Goal: Transaction & Acquisition: Purchase product/service

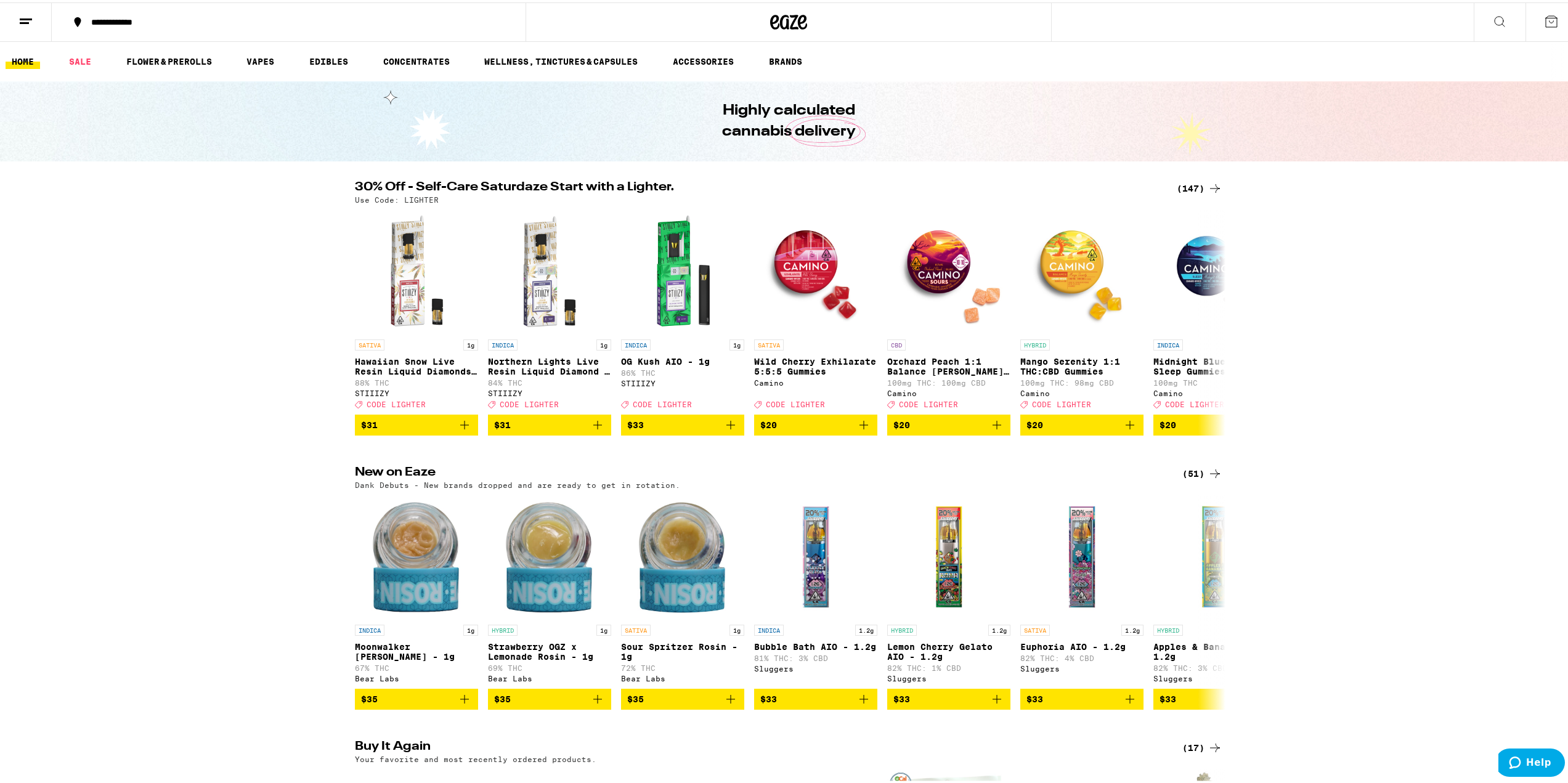
click at [1208, 181] on icon at bounding box center [1215, 186] width 15 height 15
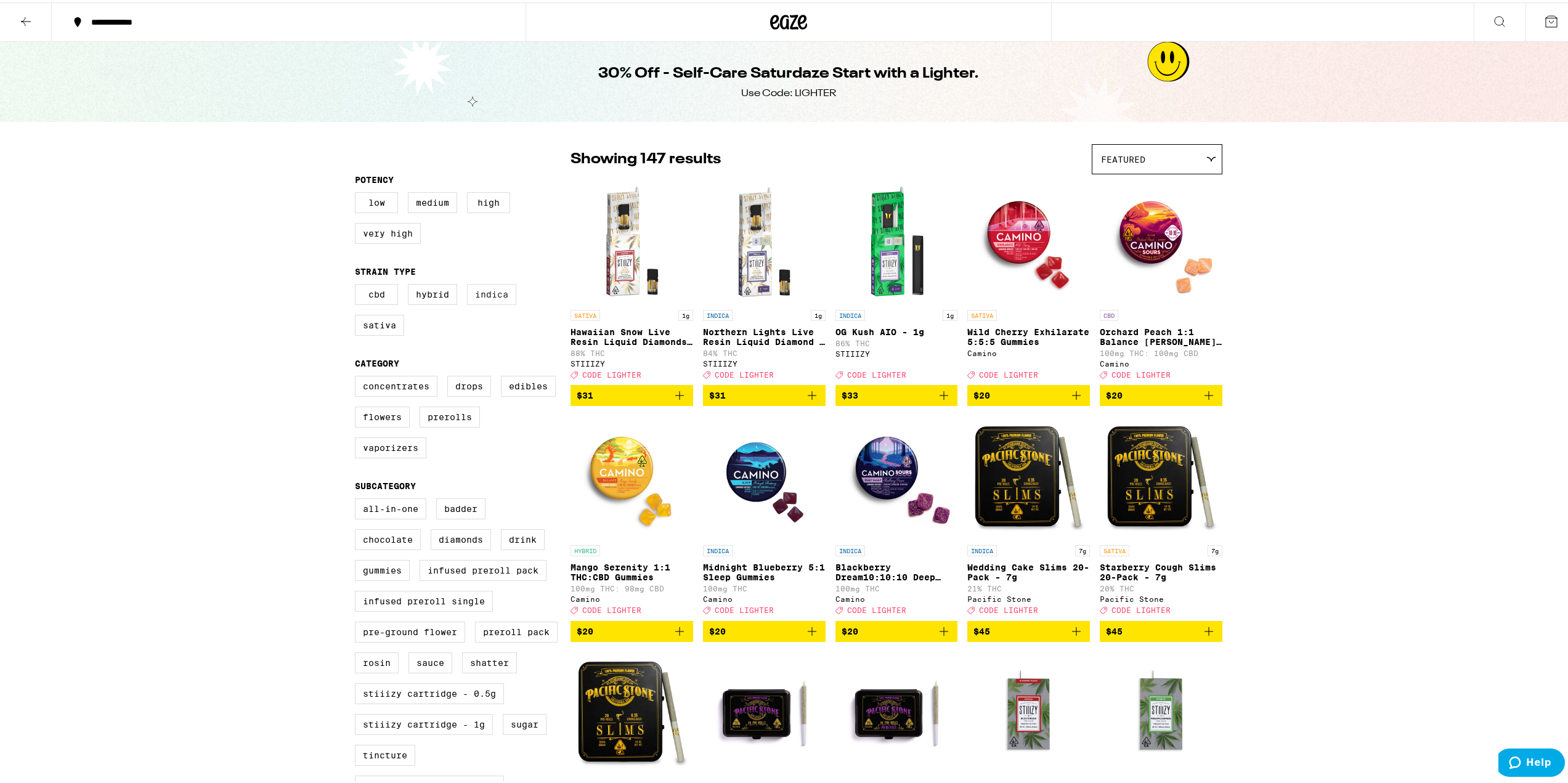
click at [490, 295] on label "Indica" at bounding box center [492, 292] width 49 height 21
click at [358, 284] on input "Indica" at bounding box center [357, 284] width 1 height 1
checkbox input "true"
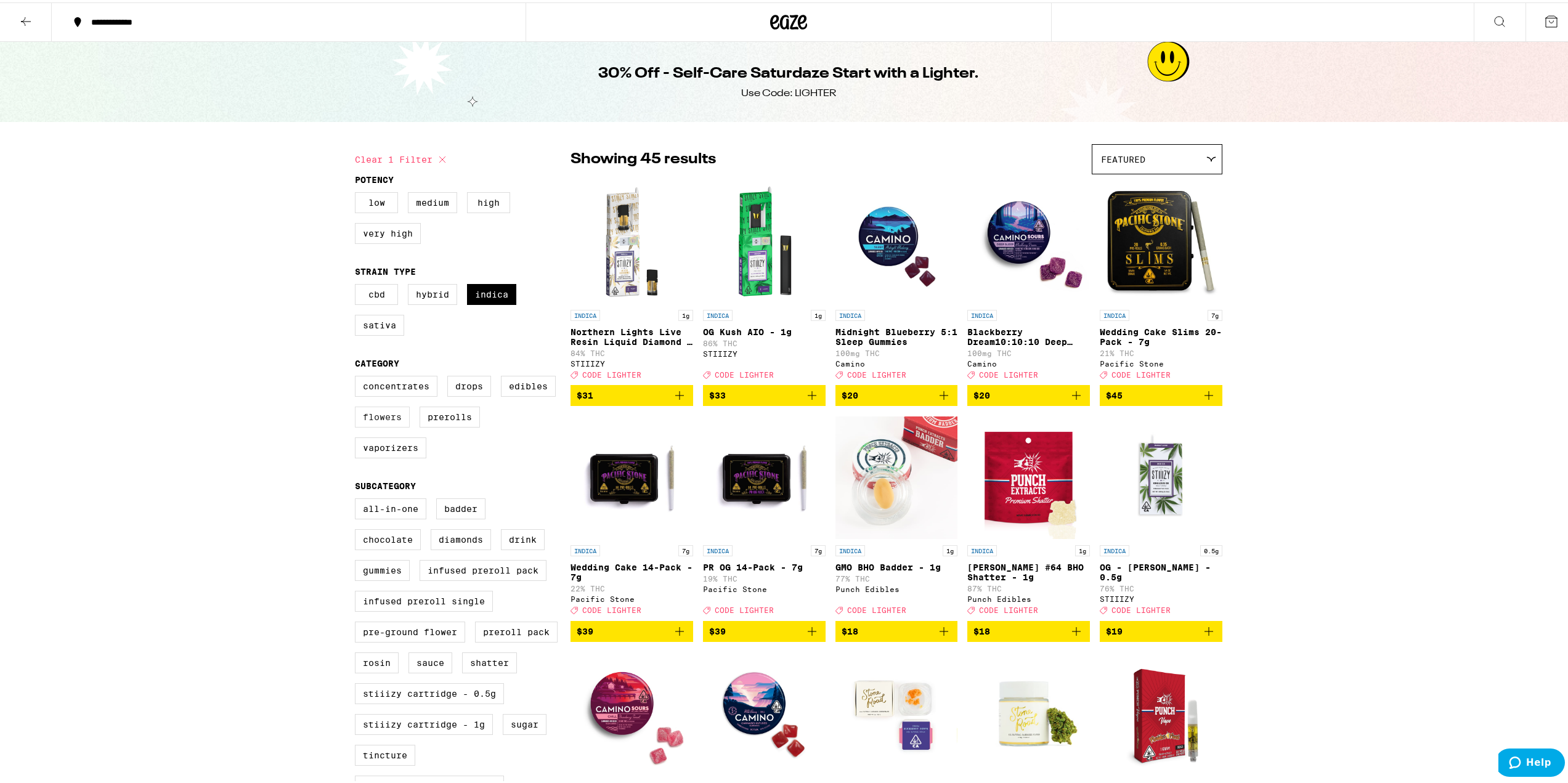
click at [387, 425] on label "Flowers" at bounding box center [382, 415] width 55 height 21
click at [358, 376] on input "Flowers" at bounding box center [357, 375] width 1 height 1
checkbox input "true"
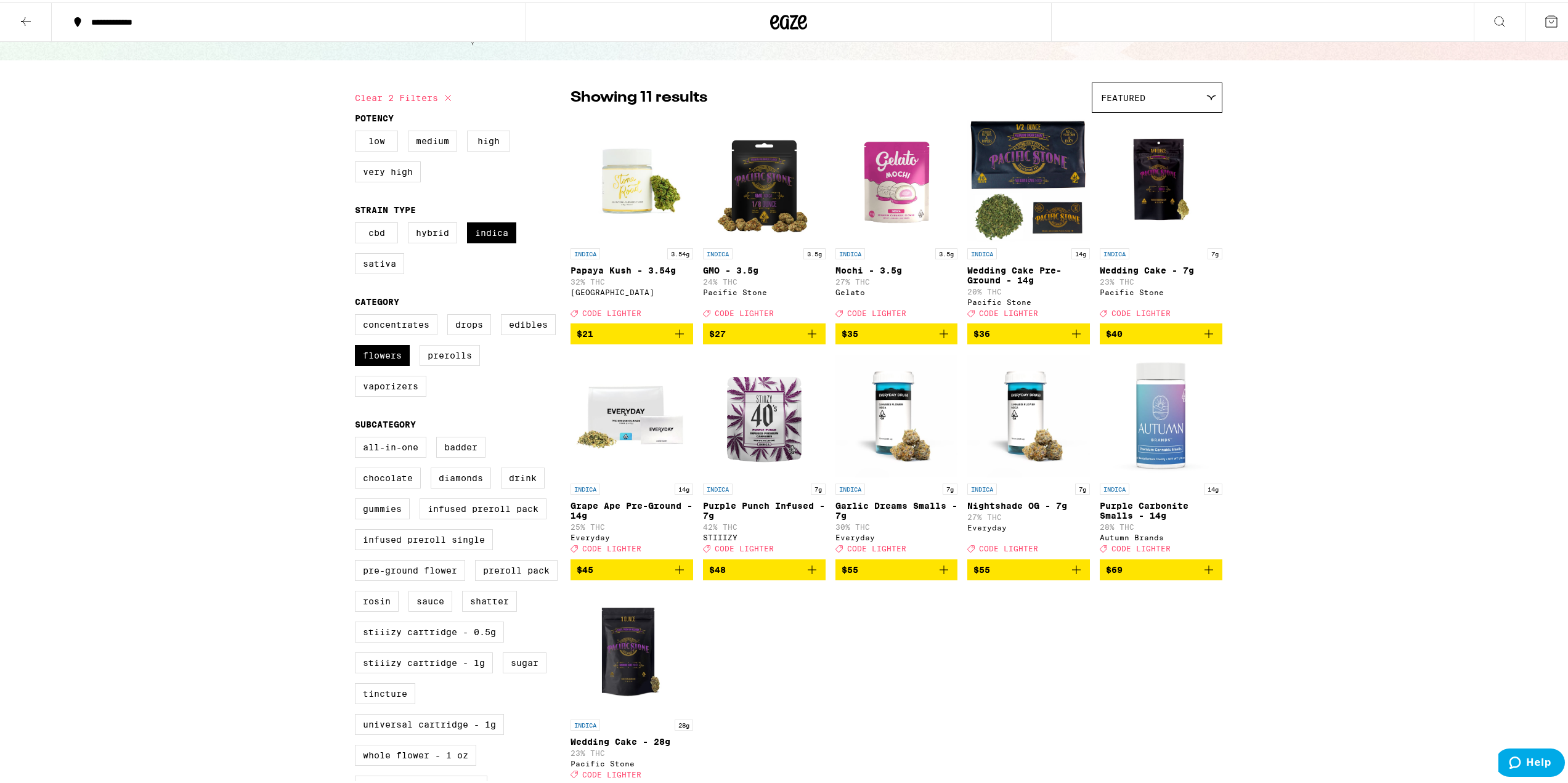
scroll to position [123, 0]
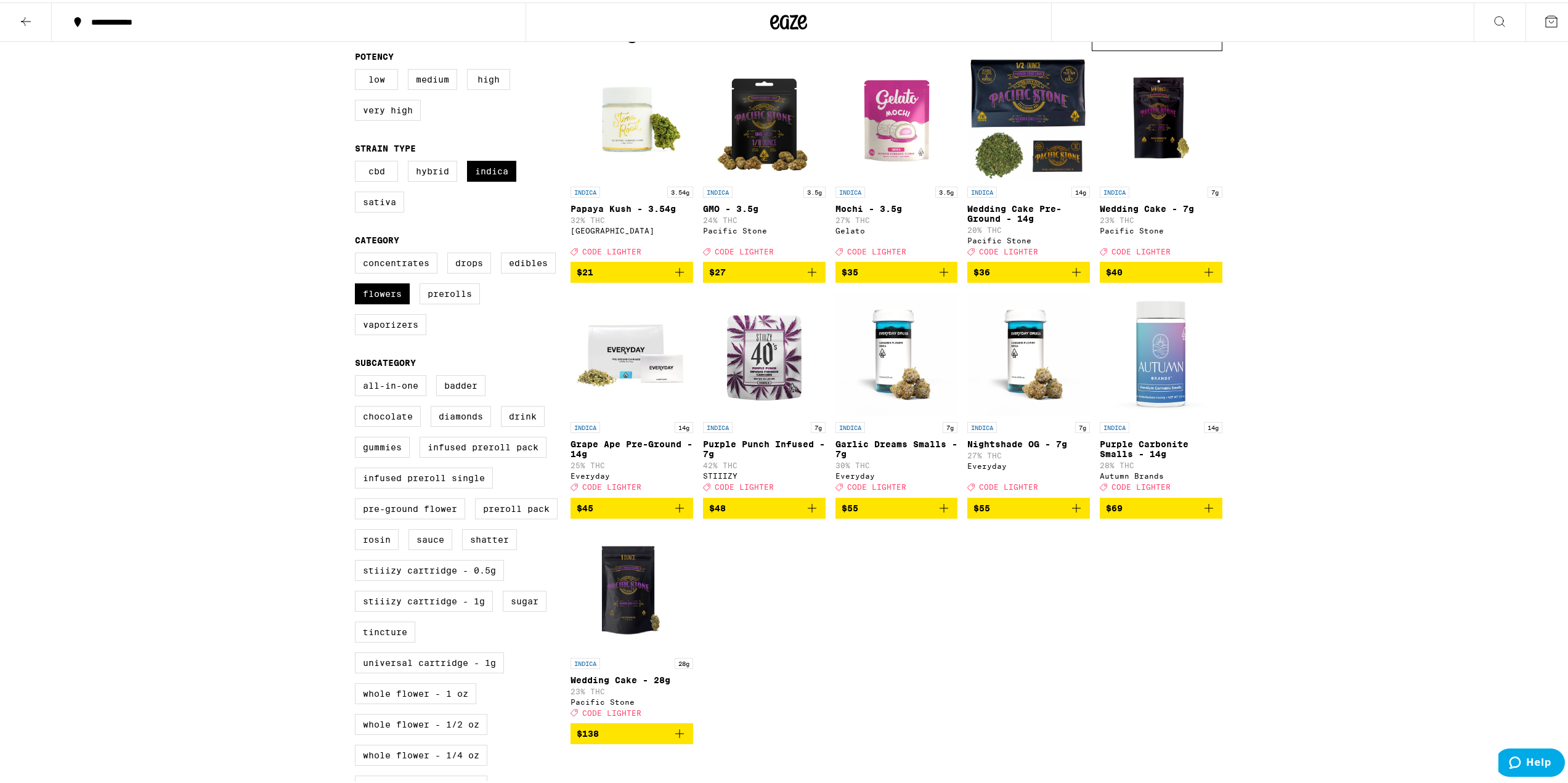
click at [813, 513] on icon "Add to bag" at bounding box center [812, 506] width 15 height 15
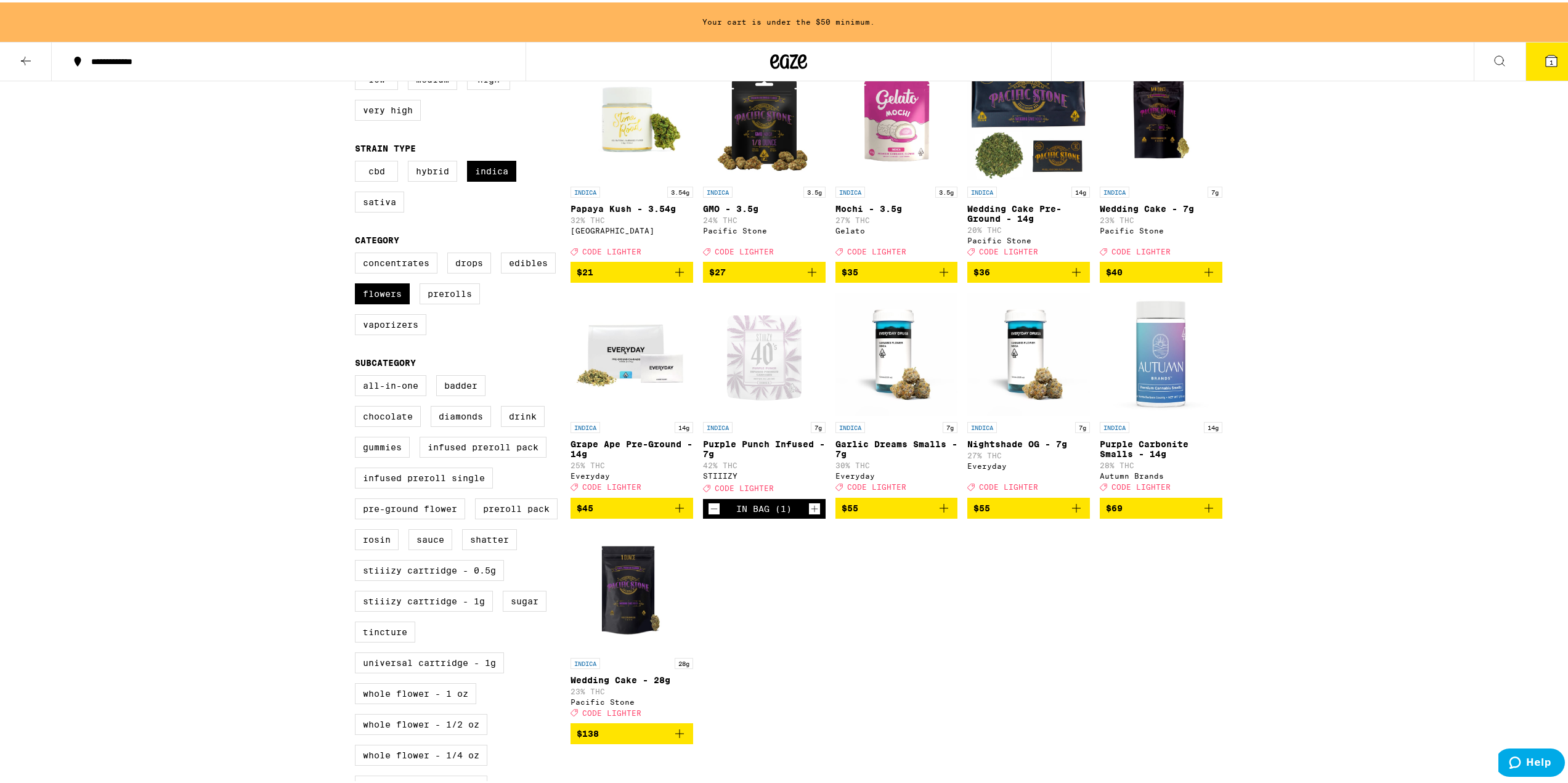
click at [811, 514] on icon "Increment" at bounding box center [814, 507] width 11 height 15
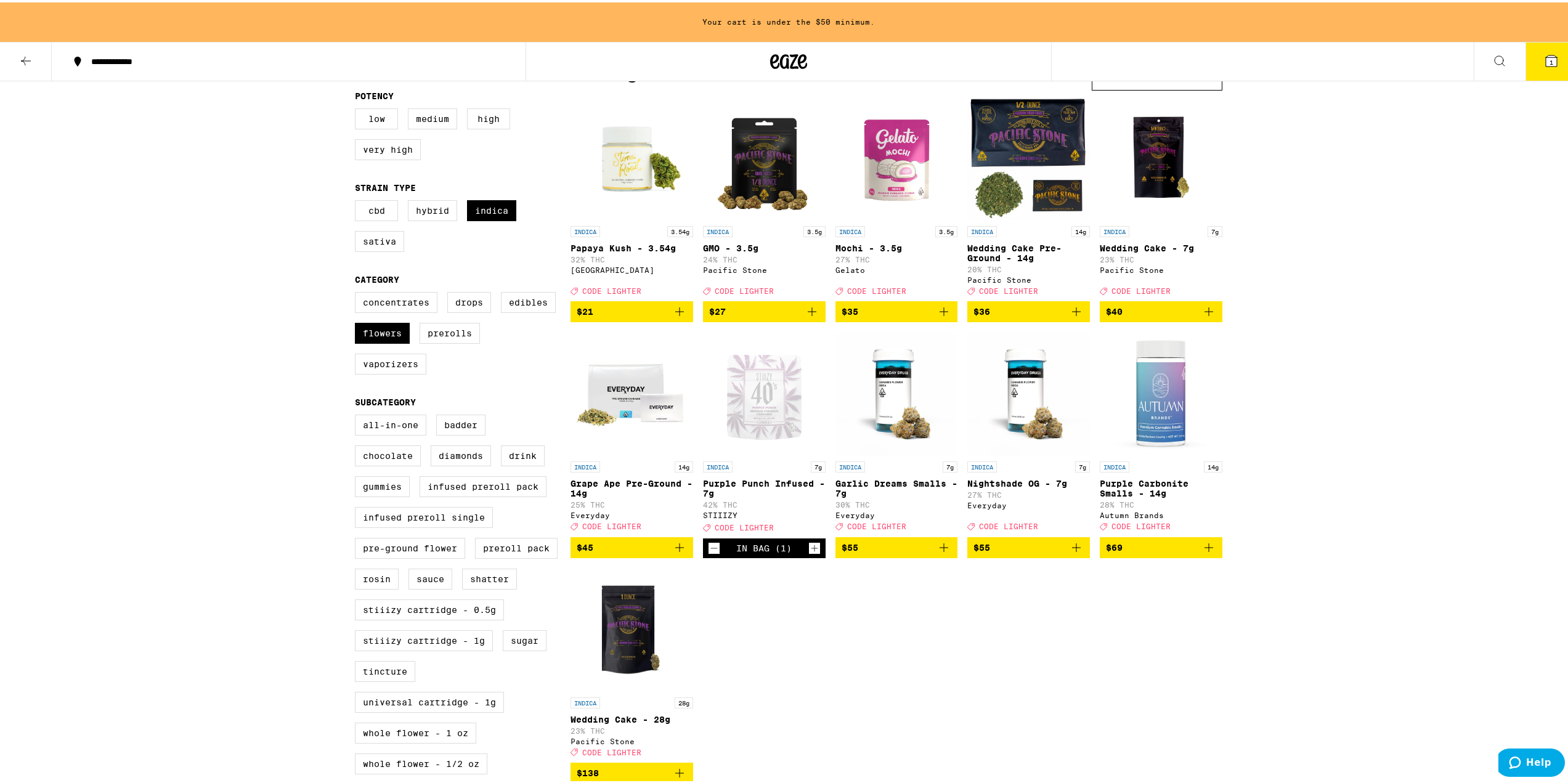
click at [811, 538] on icon "Increment" at bounding box center [814, 546] width 11 height 15
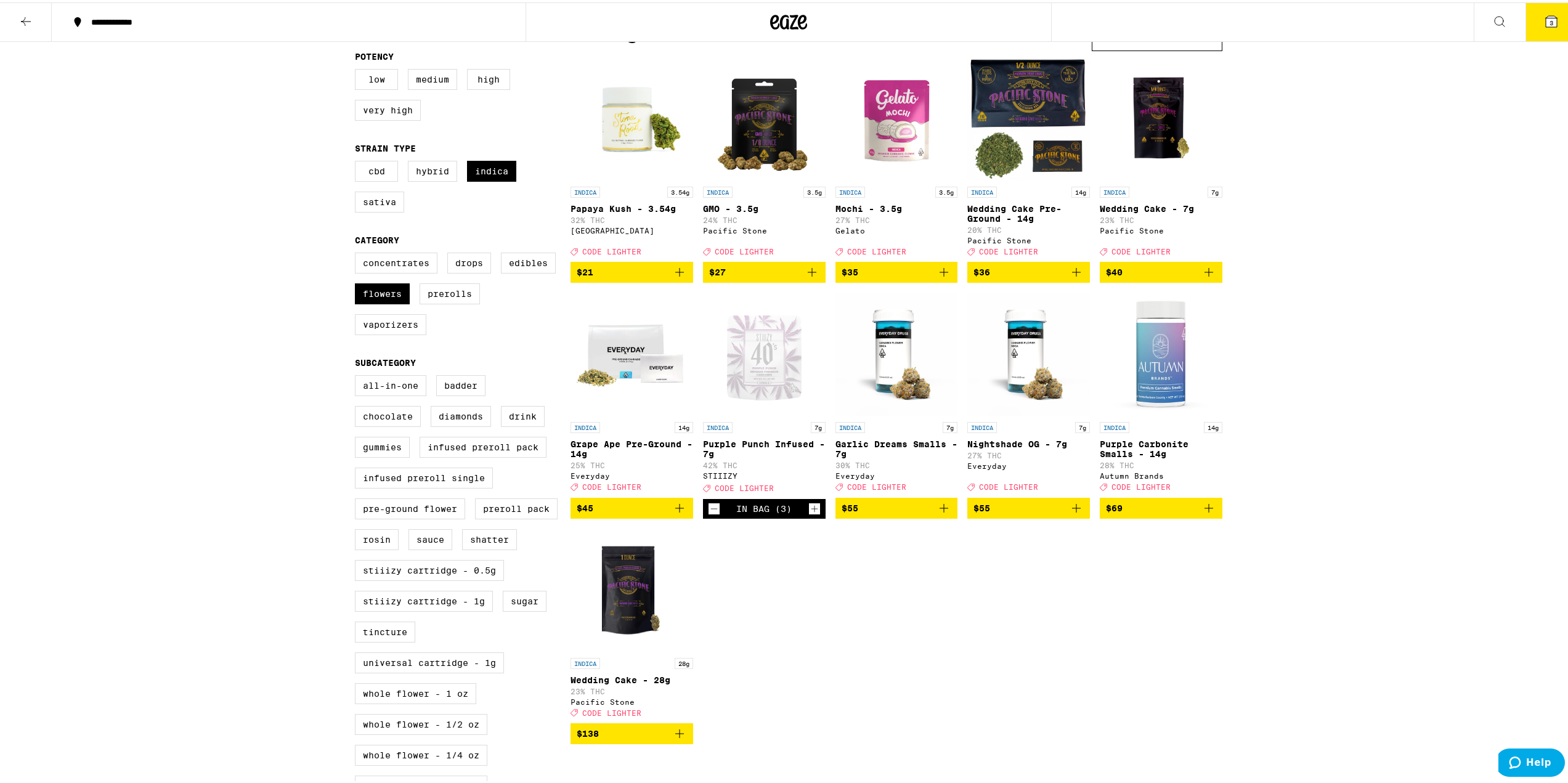
click at [811, 514] on icon "Increment" at bounding box center [814, 507] width 11 height 15
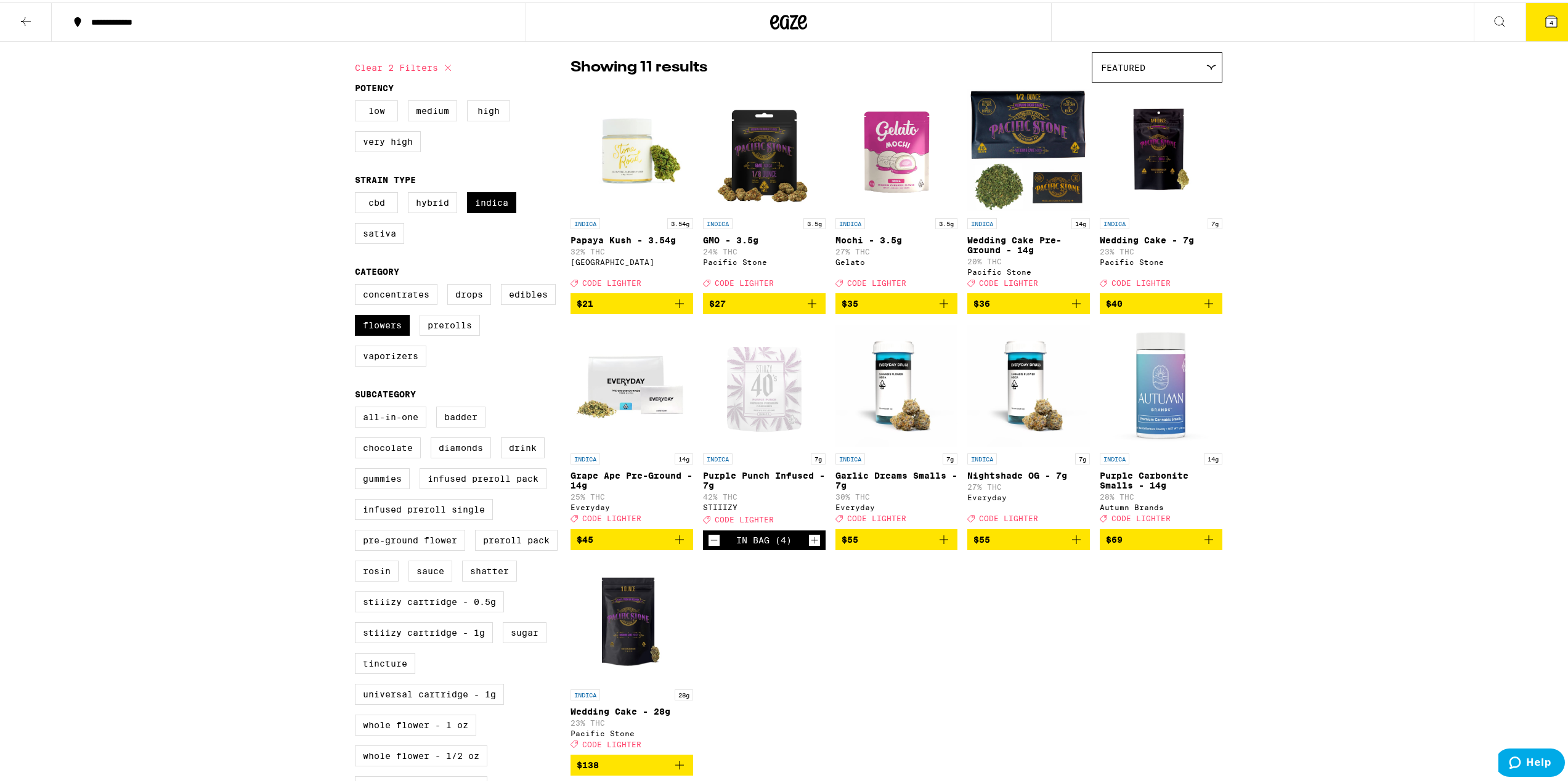
scroll to position [0, 0]
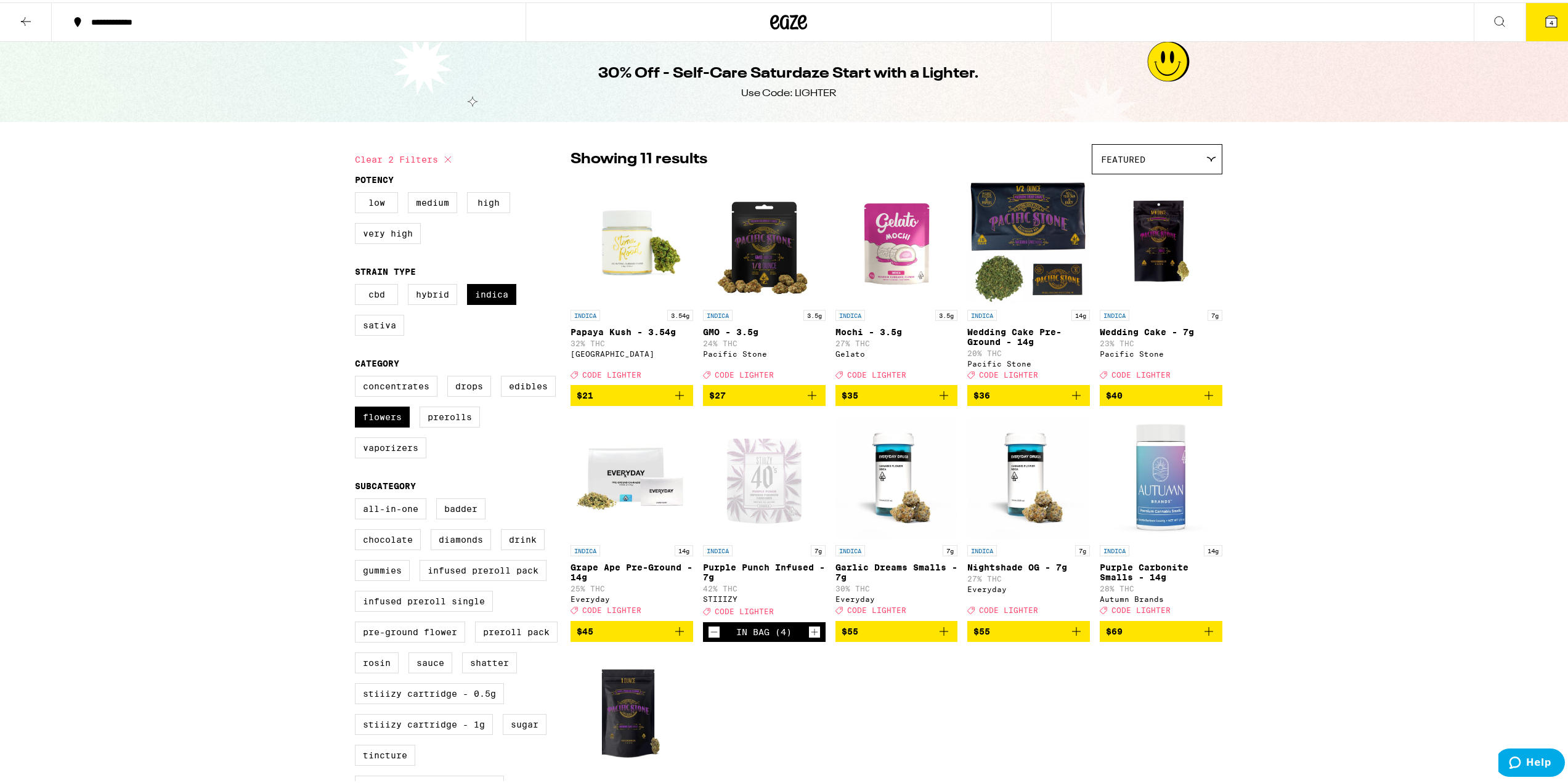
click at [816, 93] on div "Use Code: LIGHTER" at bounding box center [788, 91] width 95 height 14
copy div "LIGHTER"
click at [1545, 16] on icon at bounding box center [1551, 19] width 11 height 11
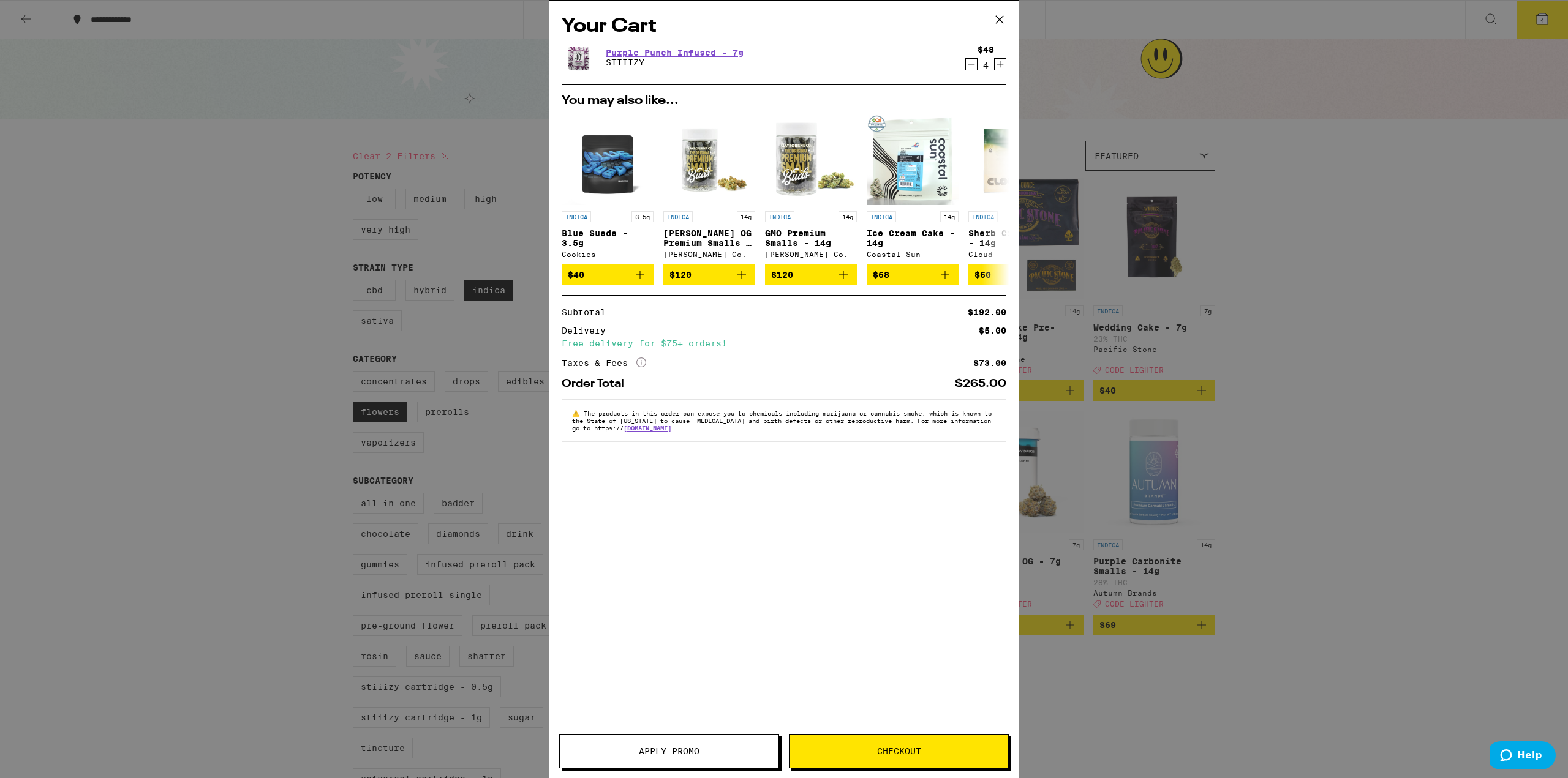
click at [866, 743] on button "Checkout" at bounding box center [899, 751] width 220 height 34
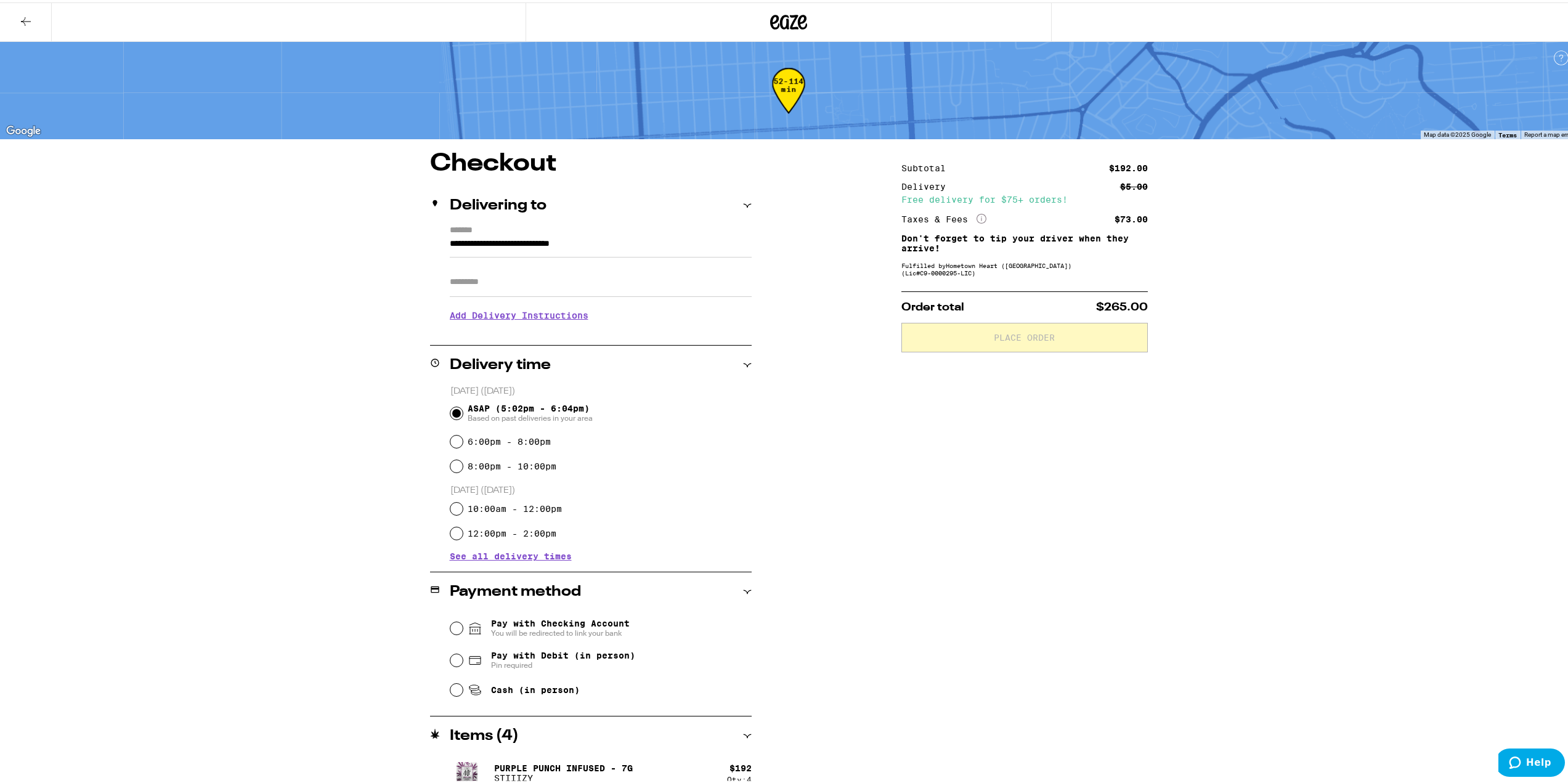
click at [566, 655] on span "Pay with Debit (in person)" at bounding box center [563, 653] width 144 height 10
click at [463, 655] on input "Pay with Debit (in person) Pin required" at bounding box center [457, 658] width 12 height 12
radio input "true"
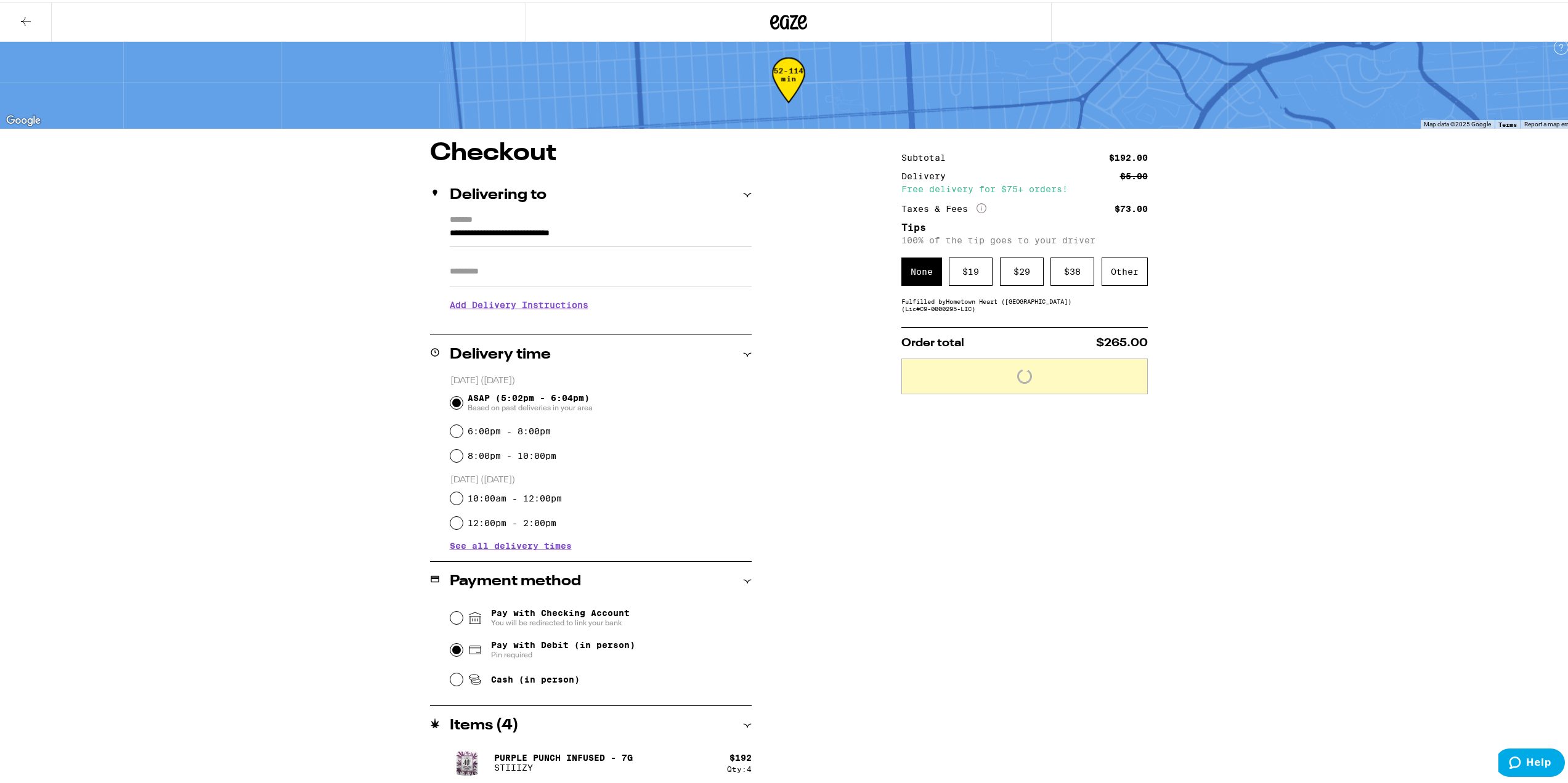
scroll to position [15, 0]
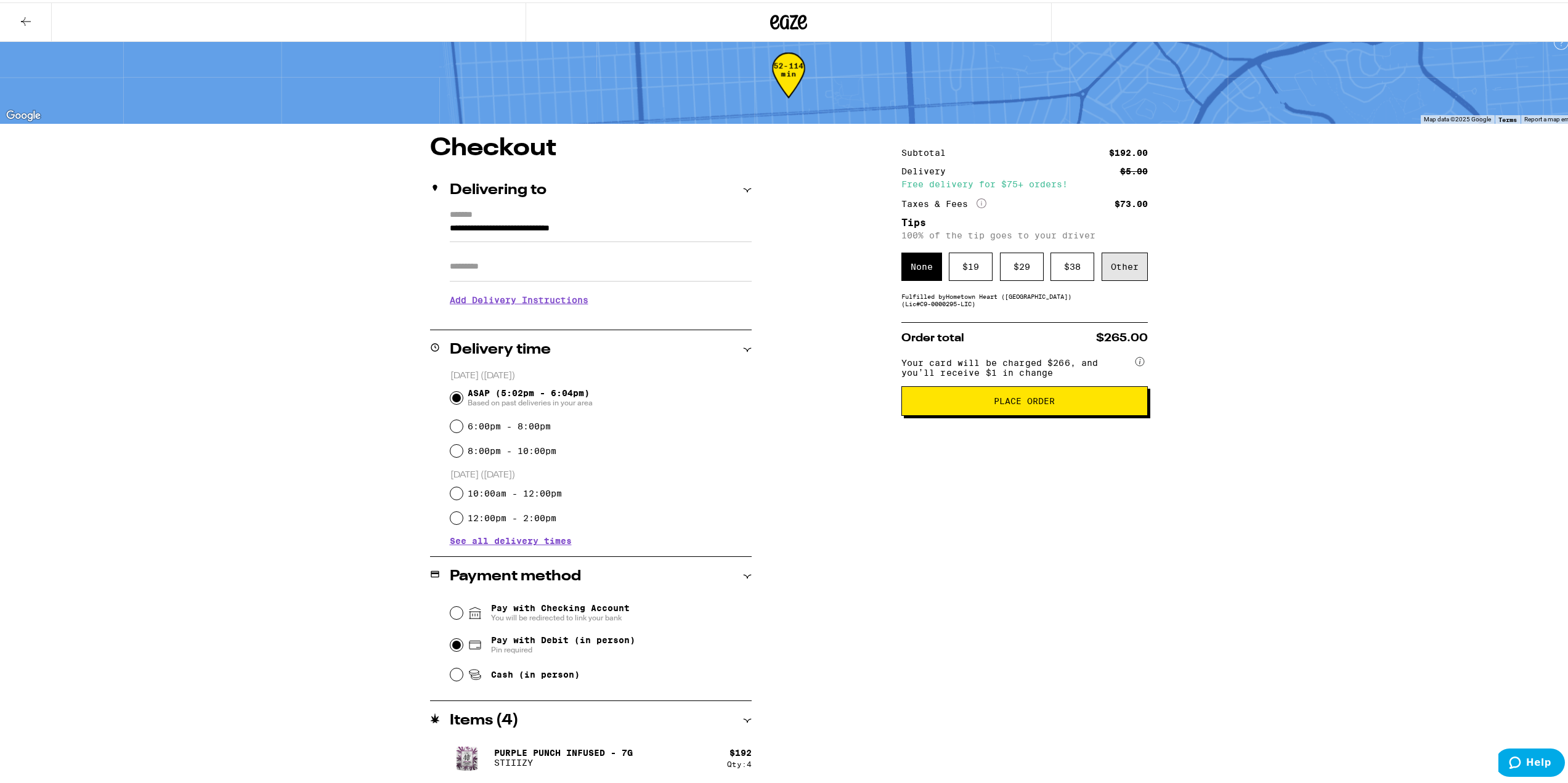
click at [1124, 272] on div "Other" at bounding box center [1124, 264] width 46 height 28
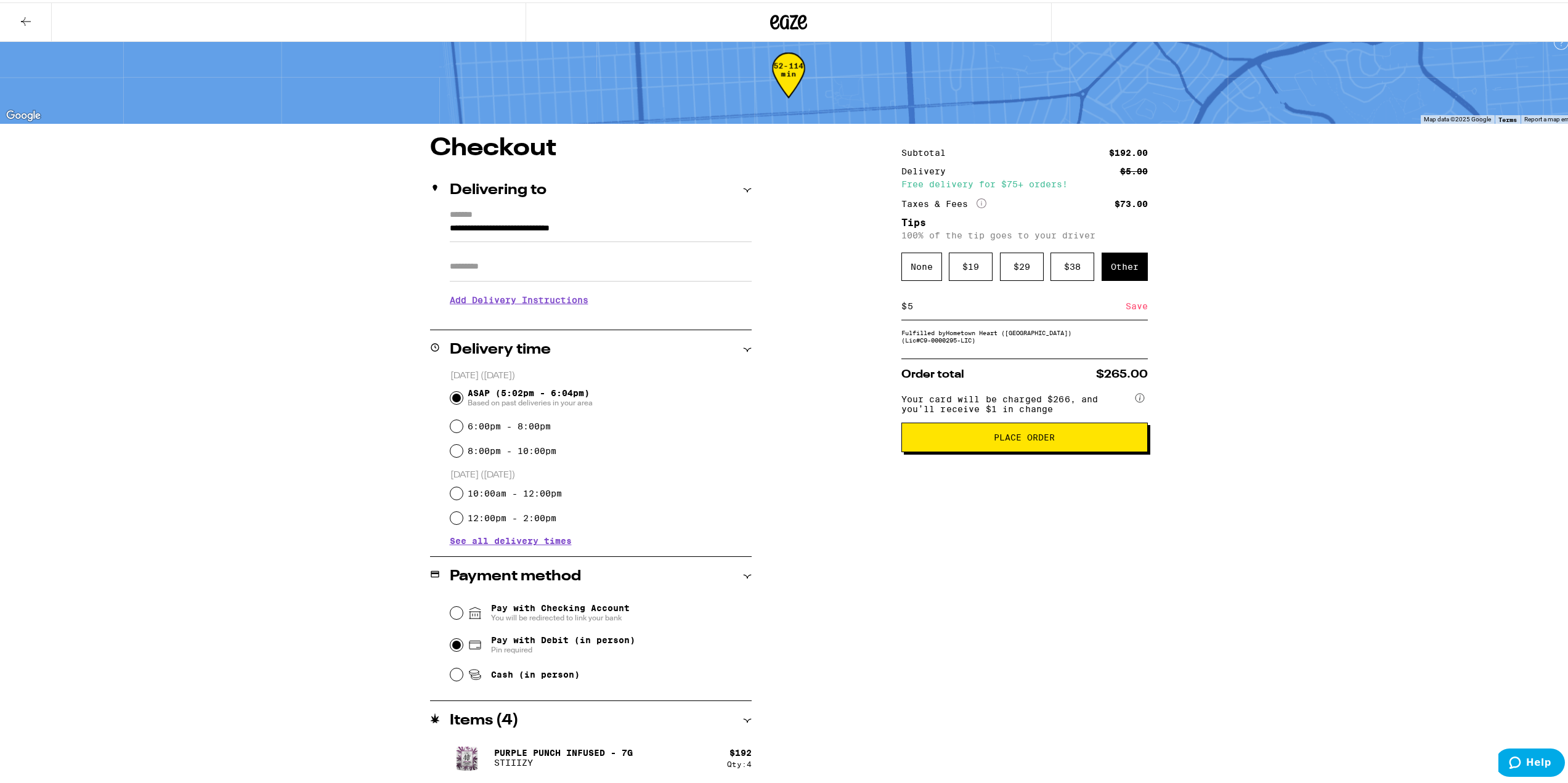
type input "5"
click at [1135, 310] on div "Save" at bounding box center [1136, 304] width 22 height 27
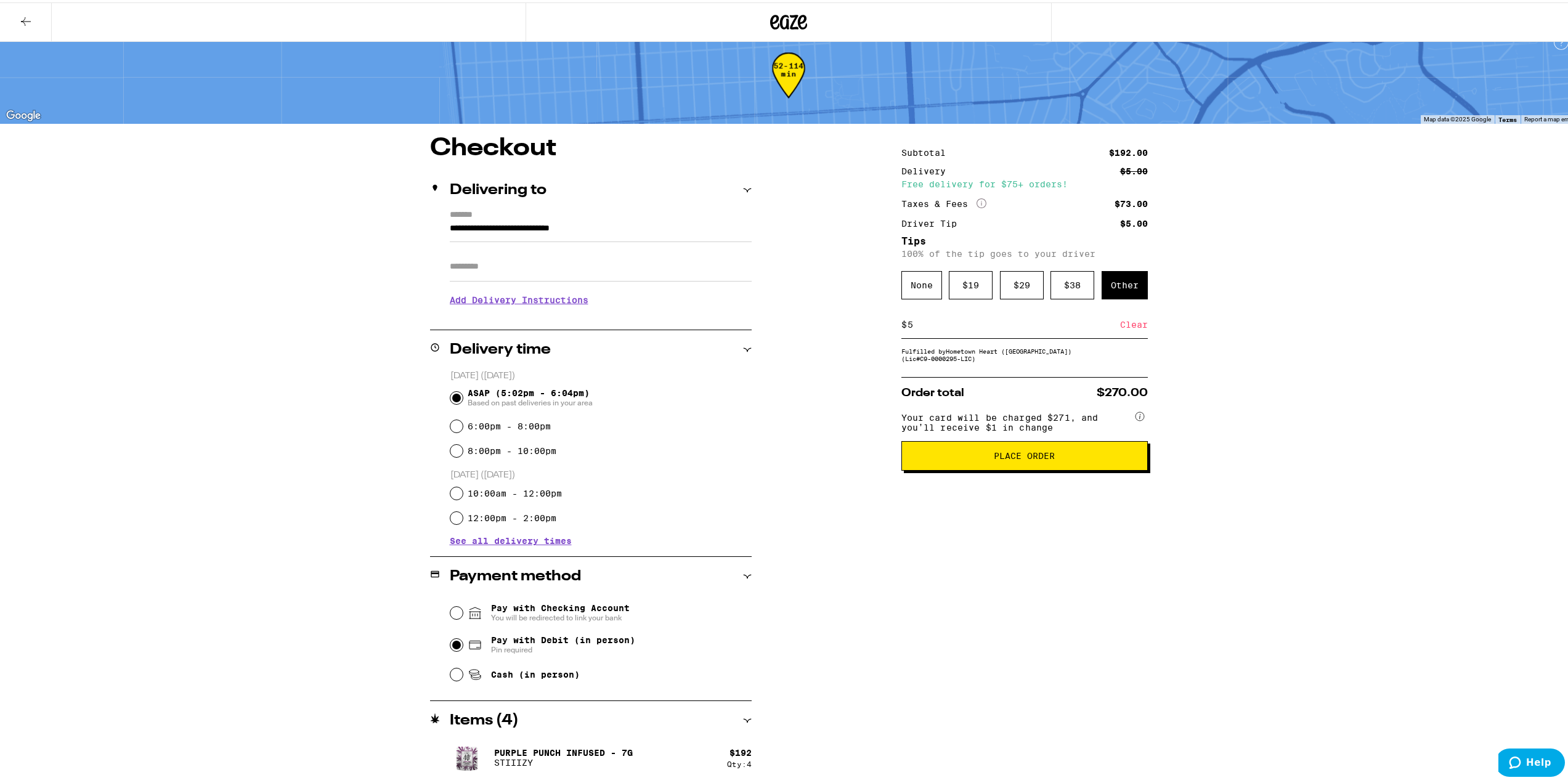
click at [476, 295] on h3 "Add Delivery Instructions" at bounding box center [601, 297] width 302 height 28
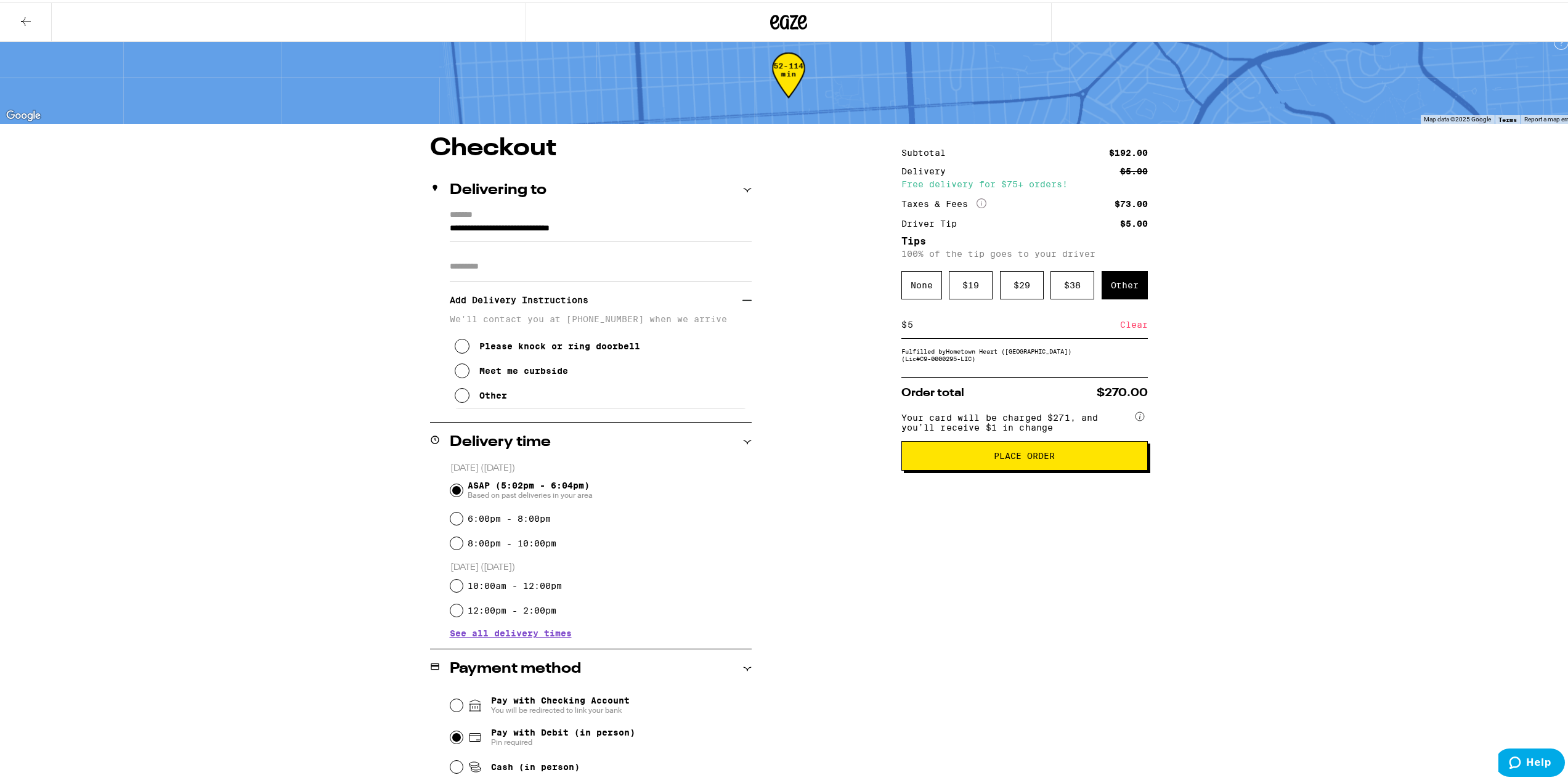
click at [489, 396] on div "Other" at bounding box center [493, 393] width 27 height 10
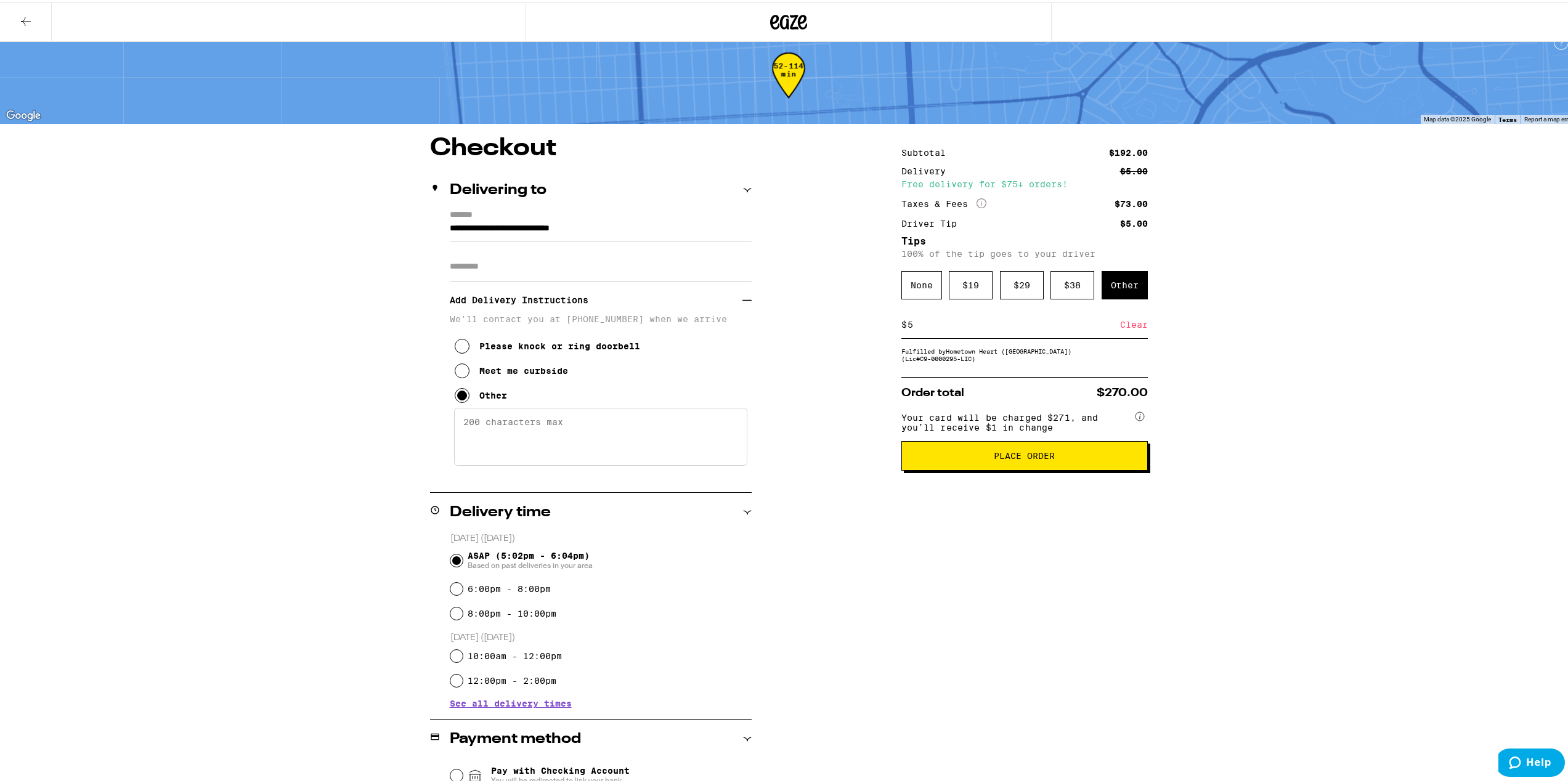
click at [513, 422] on textarea "Enter any other delivery instructions you want driver to know" at bounding box center [600, 434] width 293 height 58
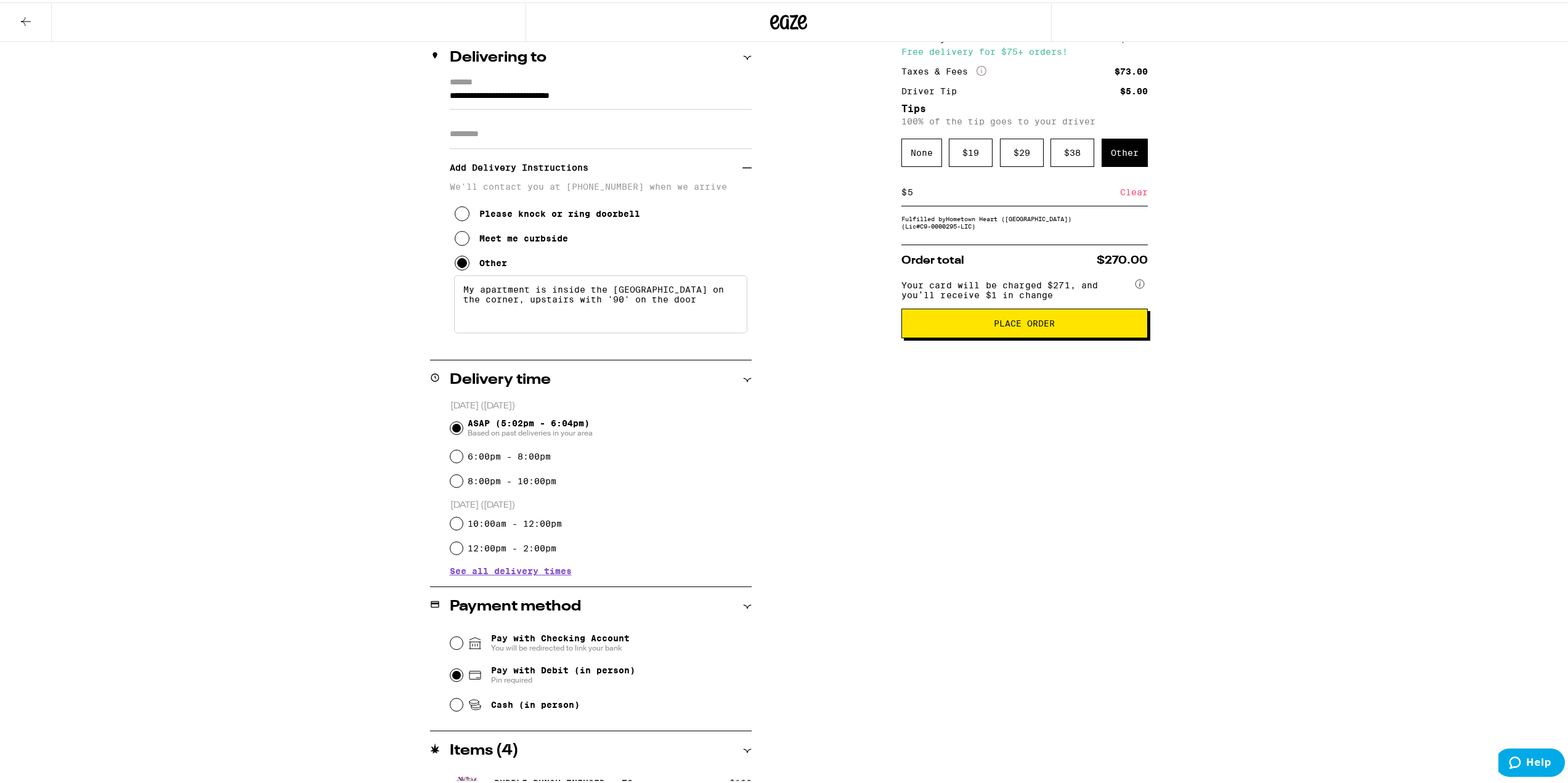
scroll to position [178, 0]
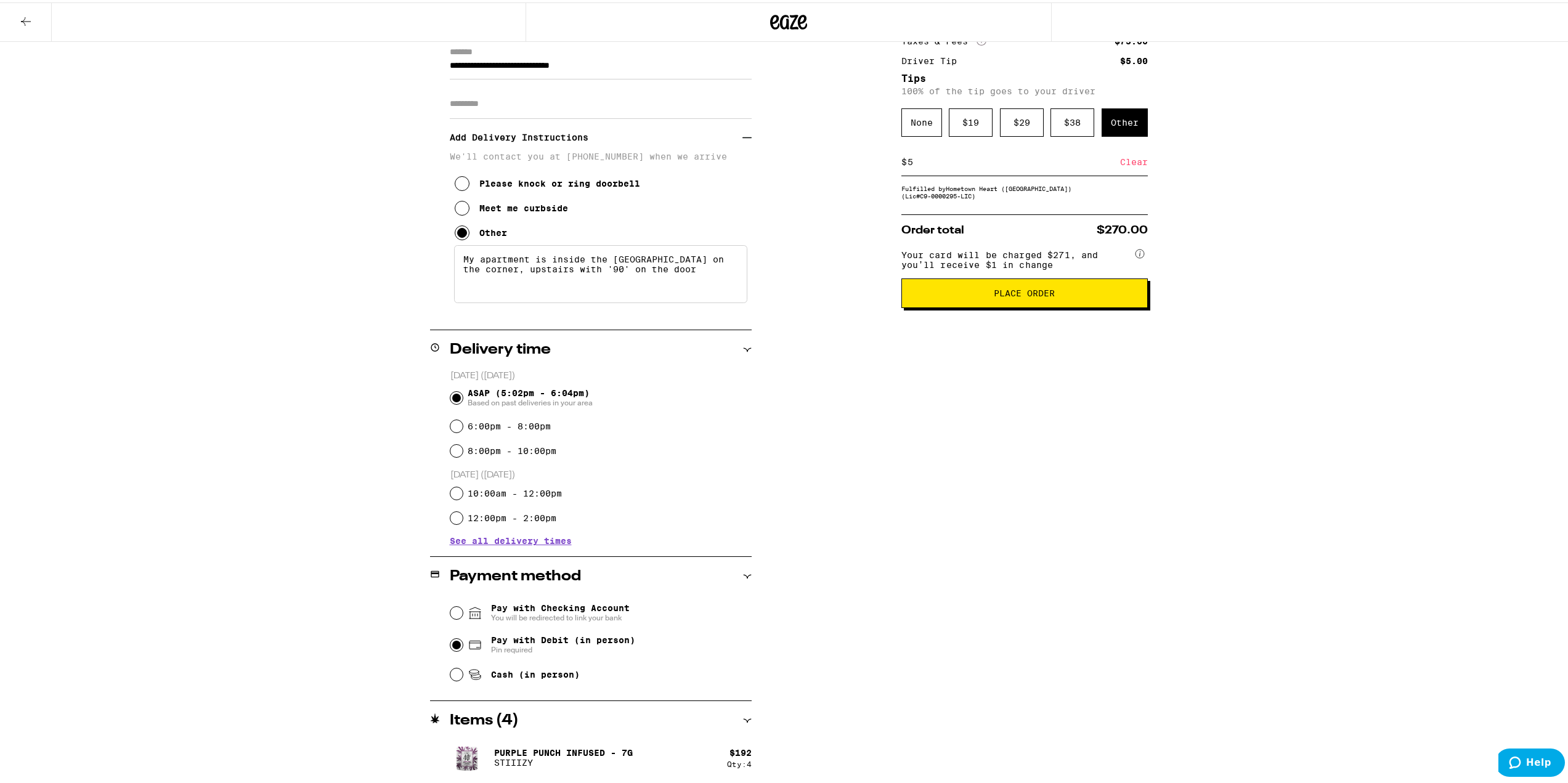
type textarea "My apartment is inside the [GEOGRAPHIC_DATA] on the corner, upstairs with '90' …"
click at [1094, 306] on button "Place Order" at bounding box center [1024, 291] width 246 height 30
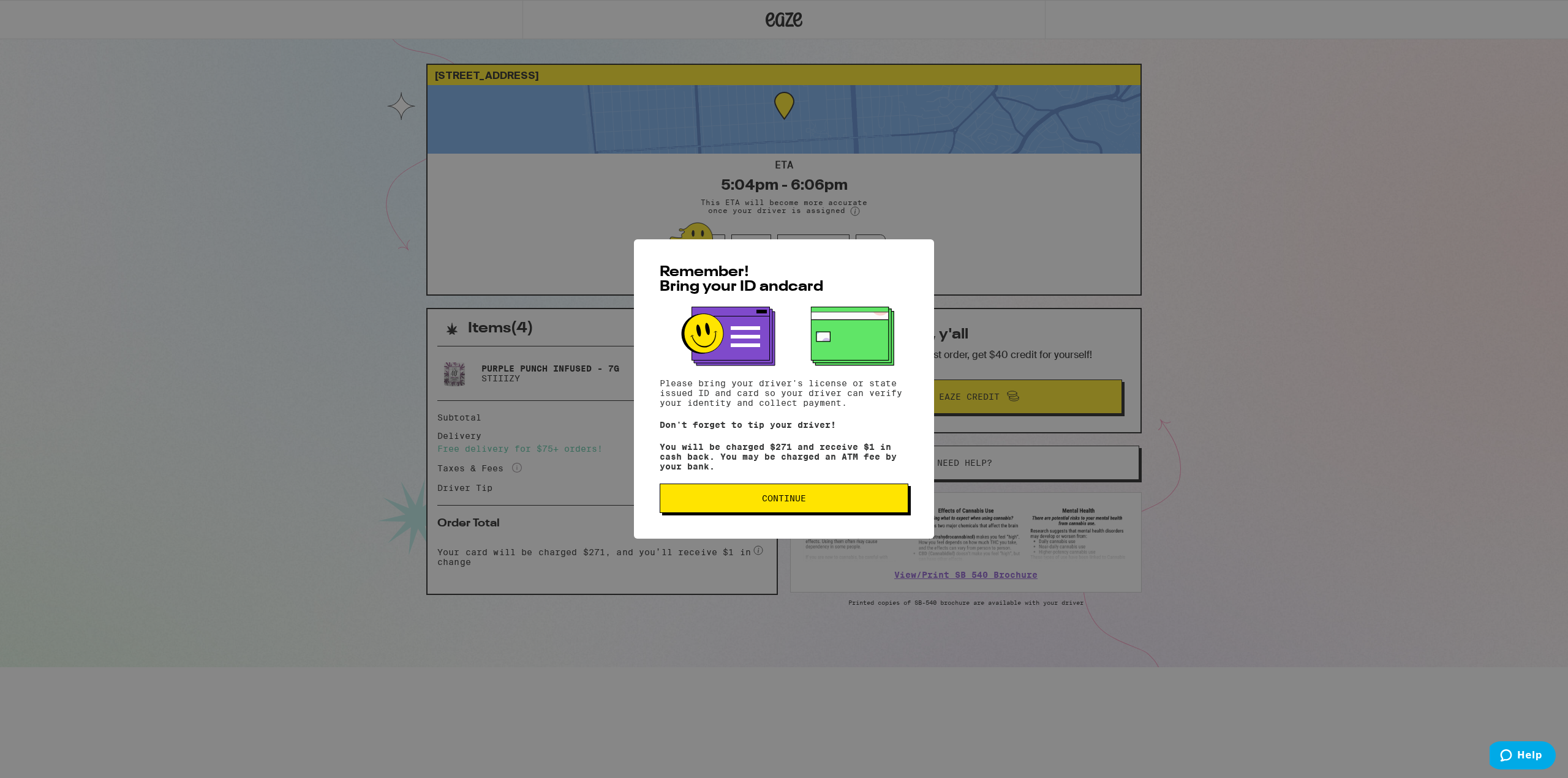
click at [795, 495] on button "Continue" at bounding box center [784, 498] width 248 height 29
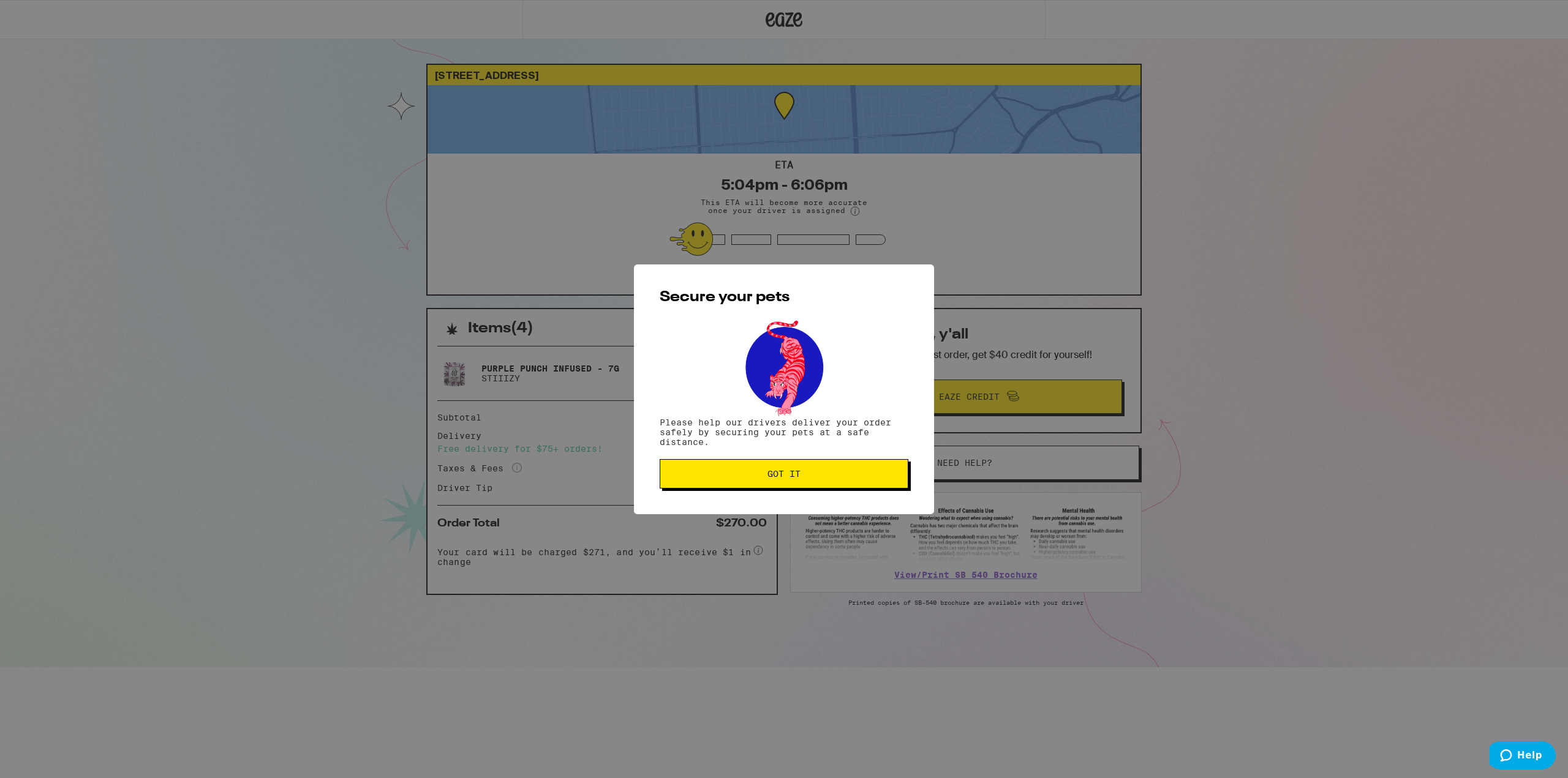
click at [795, 470] on span "Got it" at bounding box center [784, 474] width 33 height 9
